Goal: Task Accomplishment & Management: Use online tool/utility

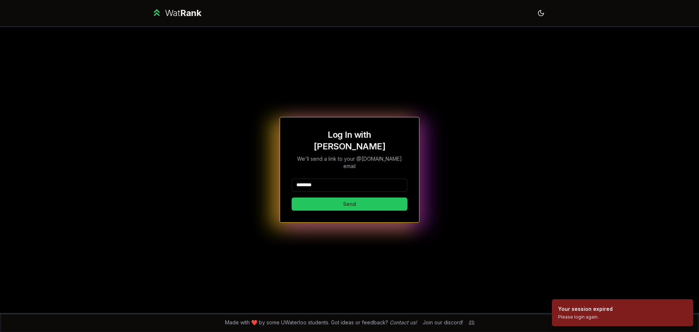
type input "********"
click at [292, 197] on button "Send" at bounding box center [350, 203] width 116 height 13
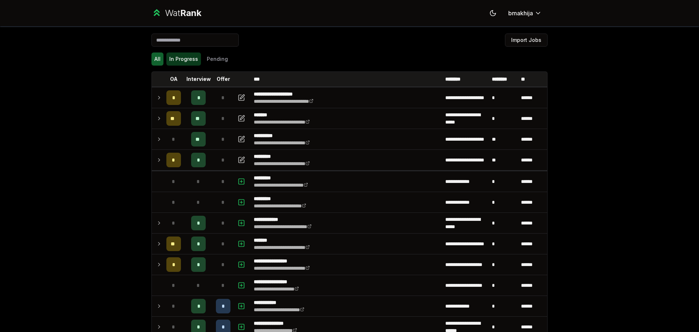
click at [180, 60] on button "In Progress" at bounding box center [183, 58] width 35 height 13
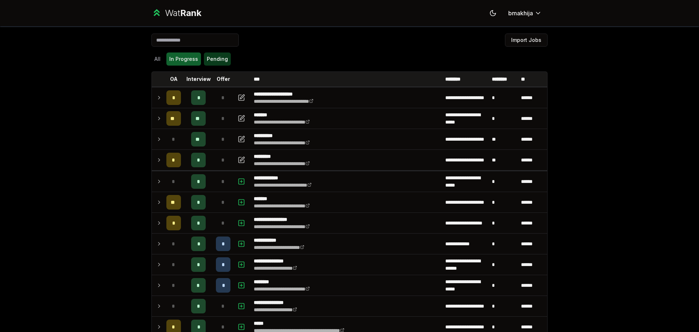
click at [218, 57] on button "Pending" at bounding box center [217, 58] width 27 height 13
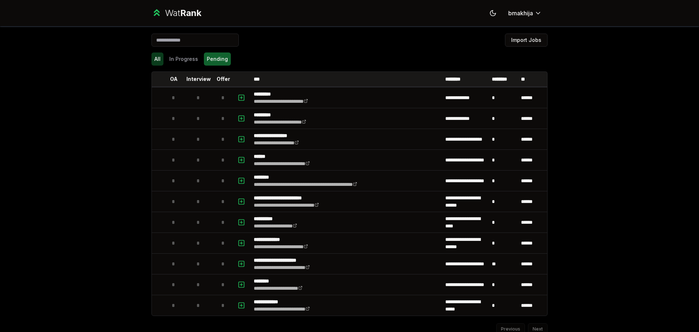
click at [154, 58] on button "All" at bounding box center [157, 58] width 12 height 13
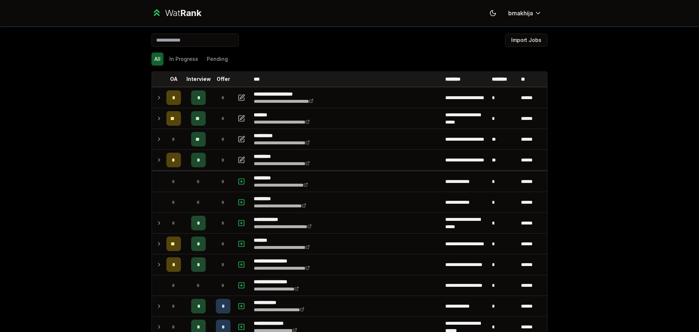
scroll to position [36, 0]
